Goal: Navigation & Orientation: Find specific page/section

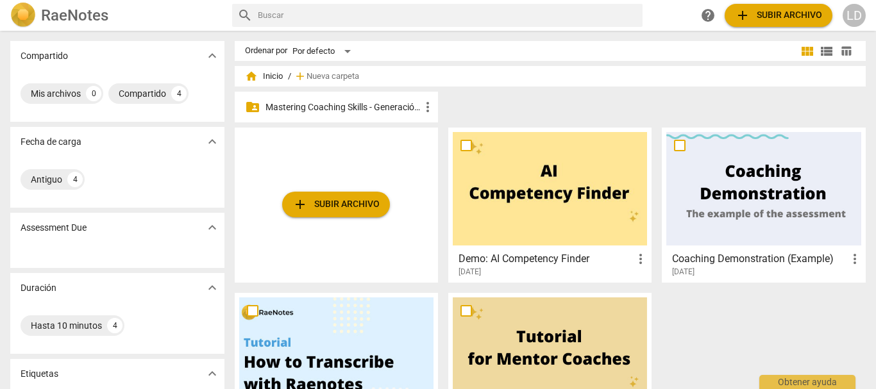
click at [353, 108] on p "Mastering Coaching Skills - Generación 31" at bounding box center [343, 107] width 155 height 13
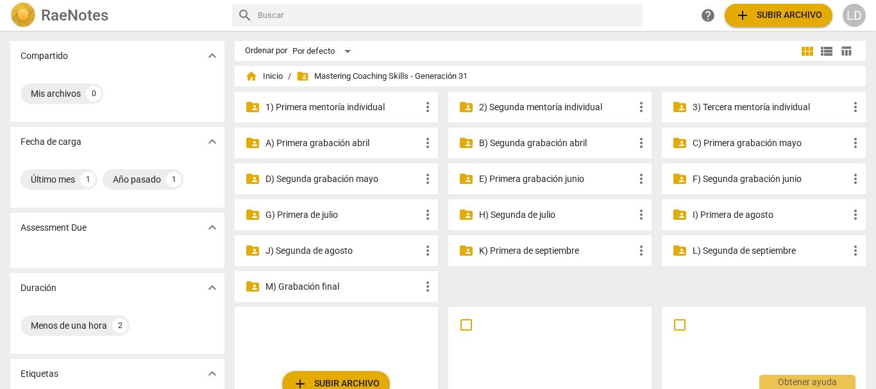
click at [335, 106] on p "1) Primera mentoría individual" at bounding box center [343, 107] width 155 height 13
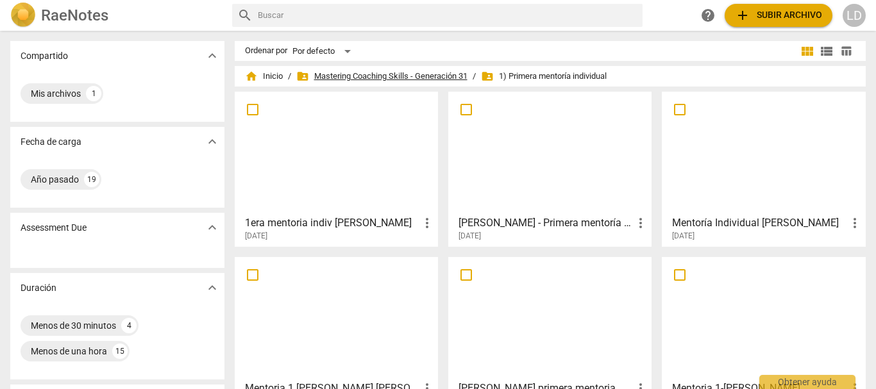
drag, startPoint x: 343, startPoint y: 73, endPoint x: 360, endPoint y: 82, distance: 18.9
click at [344, 73] on span "folder_shared Mastering Coaching Skills - Generación 31" at bounding box center [381, 76] width 171 height 13
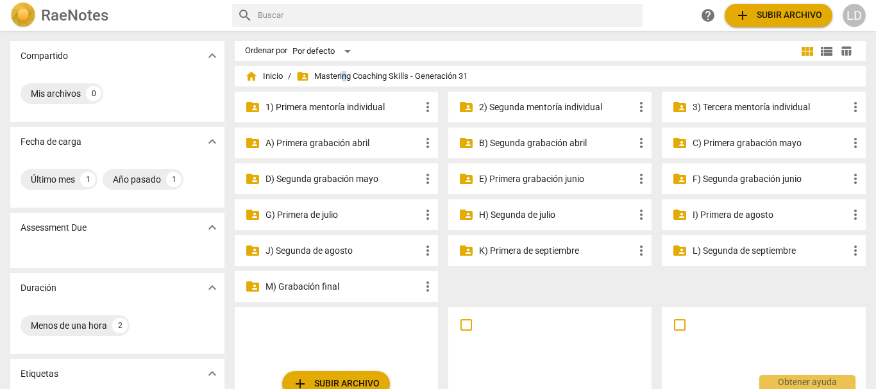
click at [759, 110] on p "3) Tercera mentoría individual" at bounding box center [770, 107] width 155 height 13
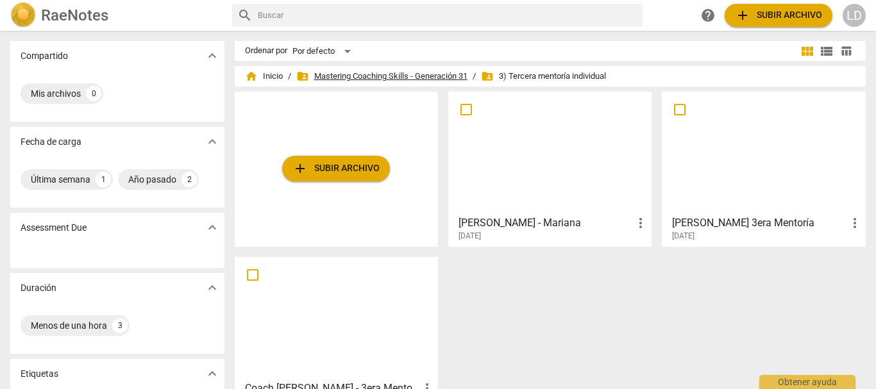
click at [359, 71] on span "folder_shared Mastering Coaching Skills - Generación 31" at bounding box center [381, 76] width 171 height 13
